Goal: Navigation & Orientation: Go to known website

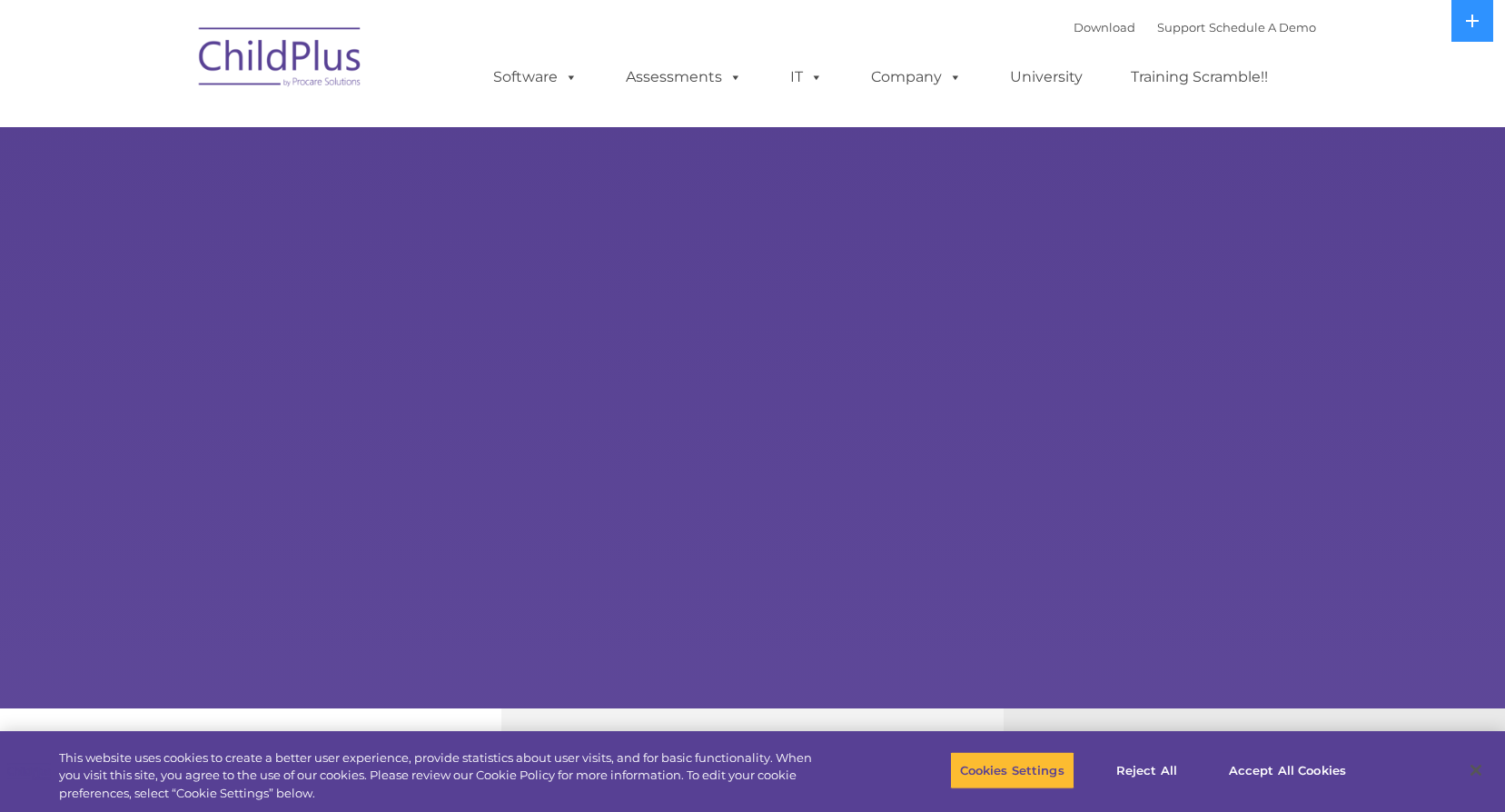
select select "MEDIUM"
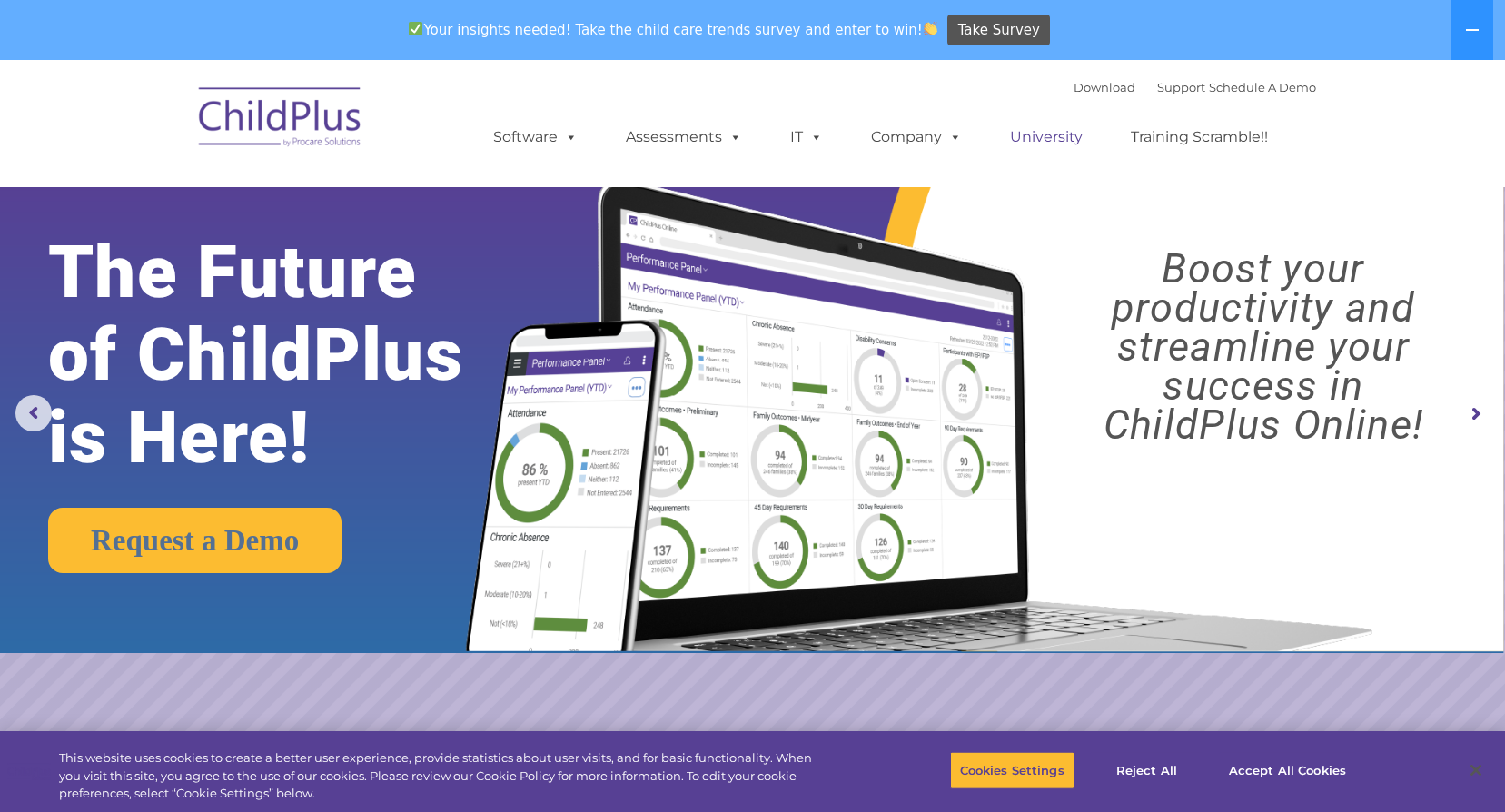
click at [1040, 139] on link "University" at bounding box center [1047, 136] width 109 height 36
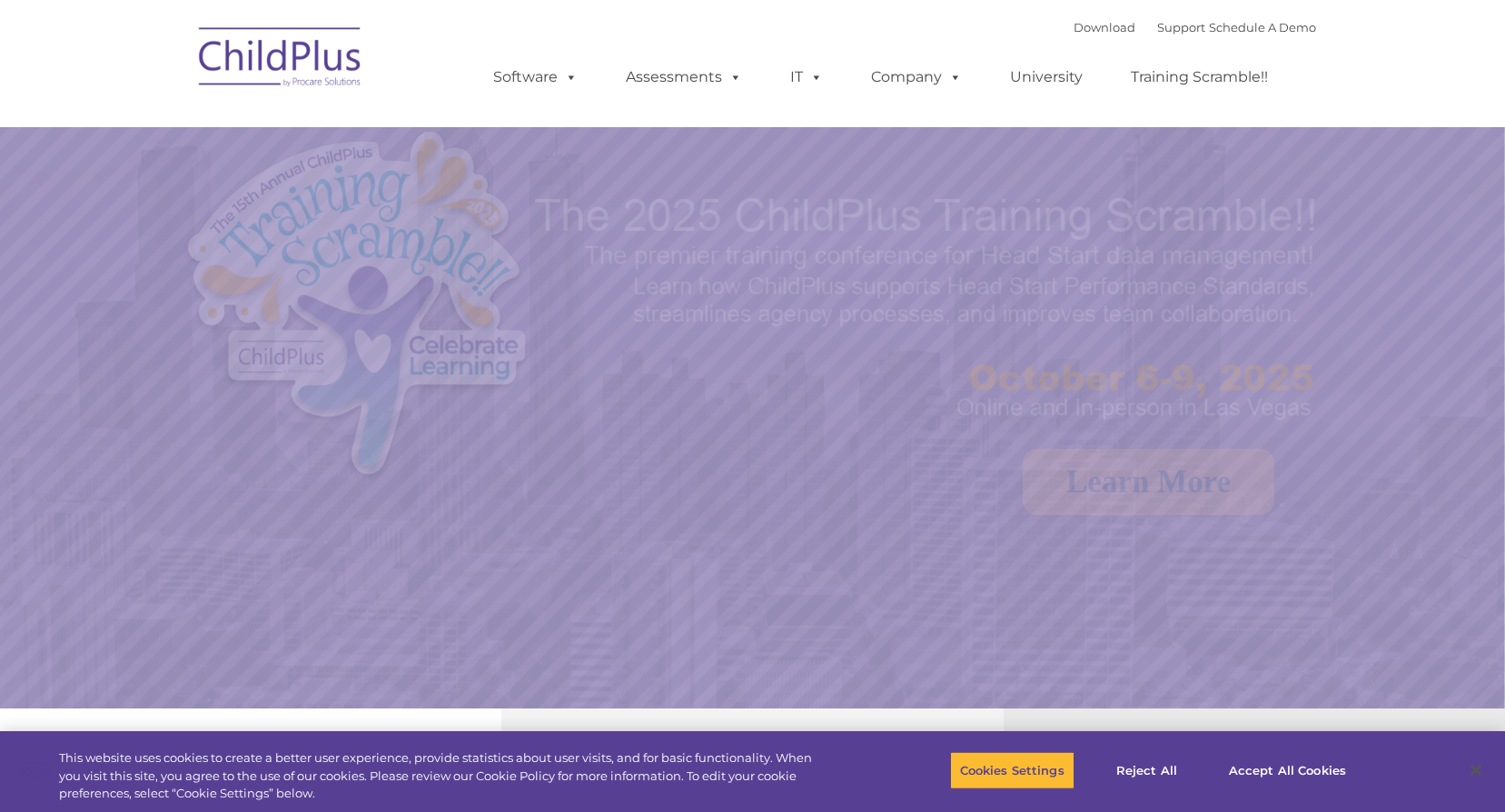
select select "MEDIUM"
